Goal: Transaction & Acquisition: Obtain resource

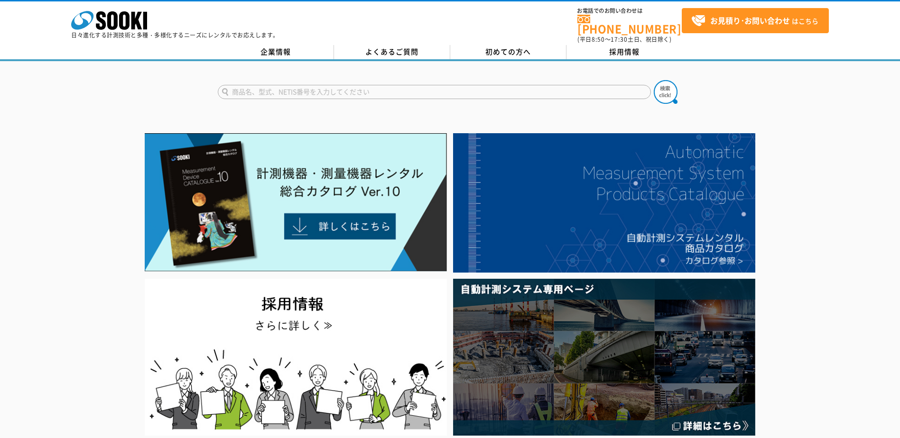
click at [385, 90] on input "text" at bounding box center [434, 92] width 433 height 14
type input "RI12"
click at [654, 80] on button at bounding box center [666, 92] width 24 height 24
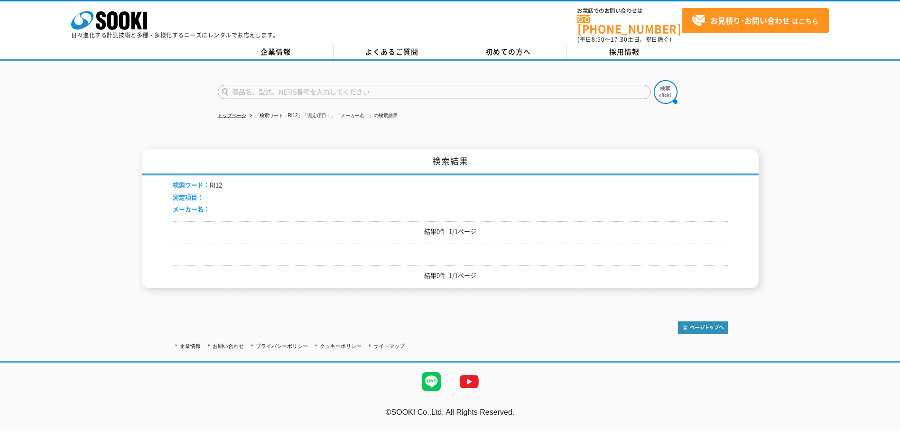
click at [362, 85] on input "text" at bounding box center [434, 92] width 433 height 14
type input "VM-82A"
click at [667, 86] on img at bounding box center [666, 92] width 24 height 24
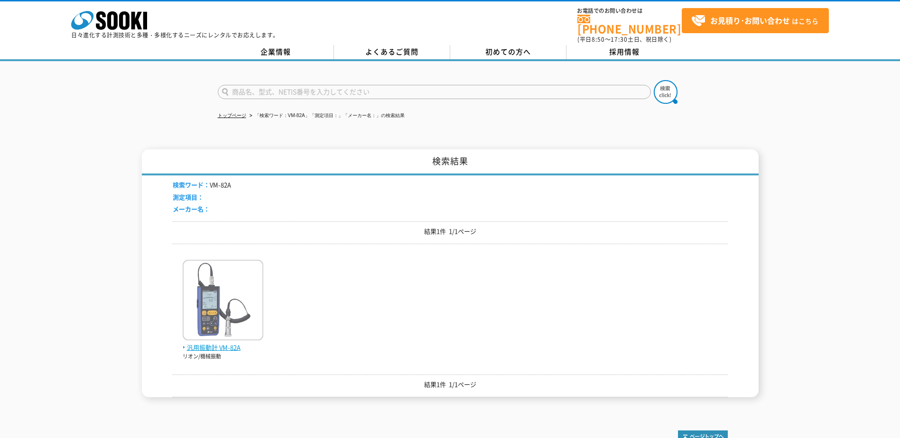
click at [222, 284] on img at bounding box center [223, 301] width 81 height 83
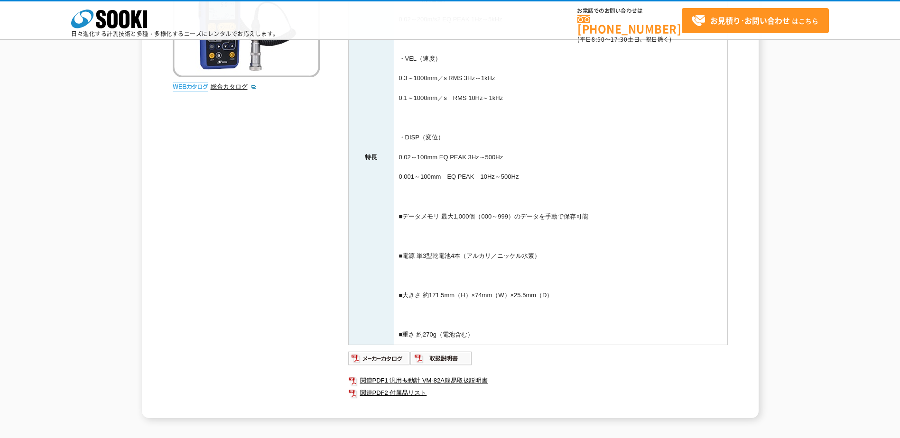
scroll to position [337, 0]
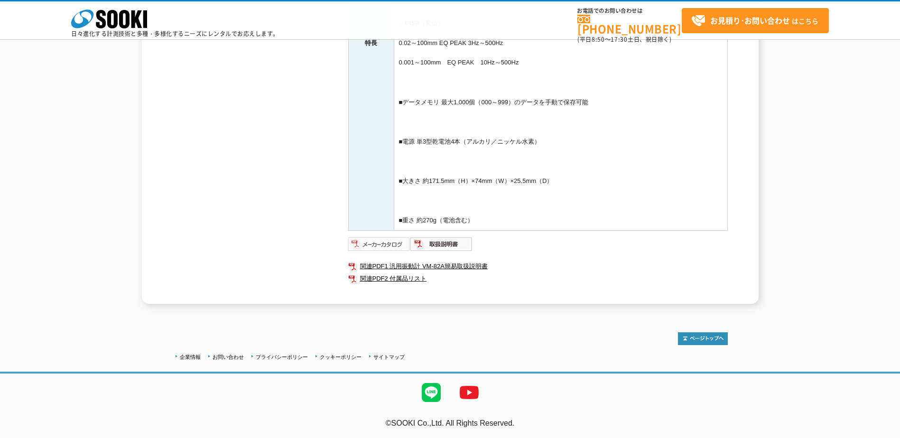
click at [402, 243] on img at bounding box center [379, 244] width 62 height 15
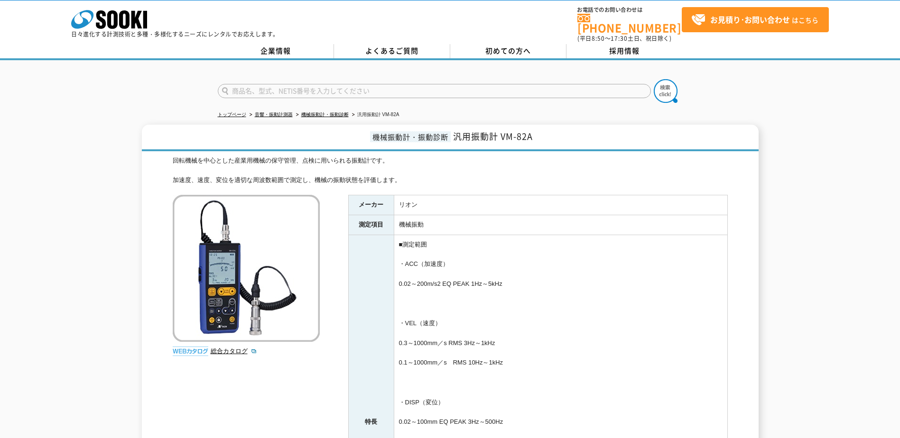
scroll to position [0, 0]
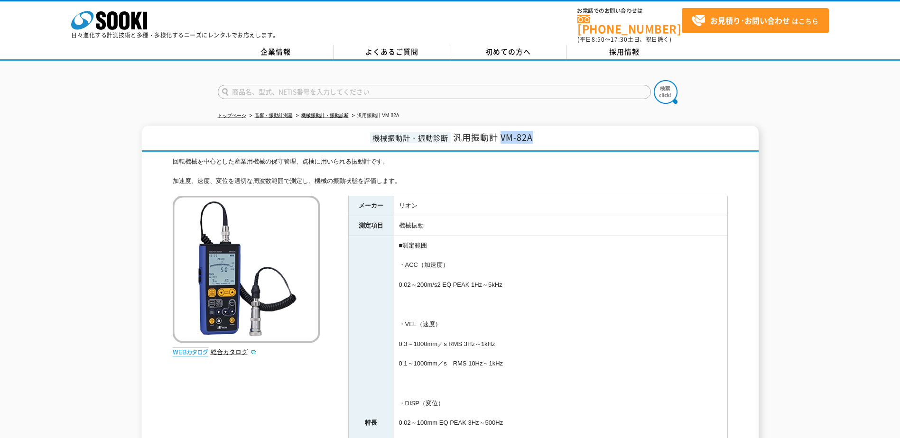
drag, startPoint x: 501, startPoint y: 135, endPoint x: 544, endPoint y: 137, distance: 43.7
click at [544, 137] on h1 "機械振動計・振動診断 汎用振動計 VM-82A" at bounding box center [450, 139] width 617 height 27
copy span "VM-82A"
